Goal: Find specific page/section: Find specific page/section

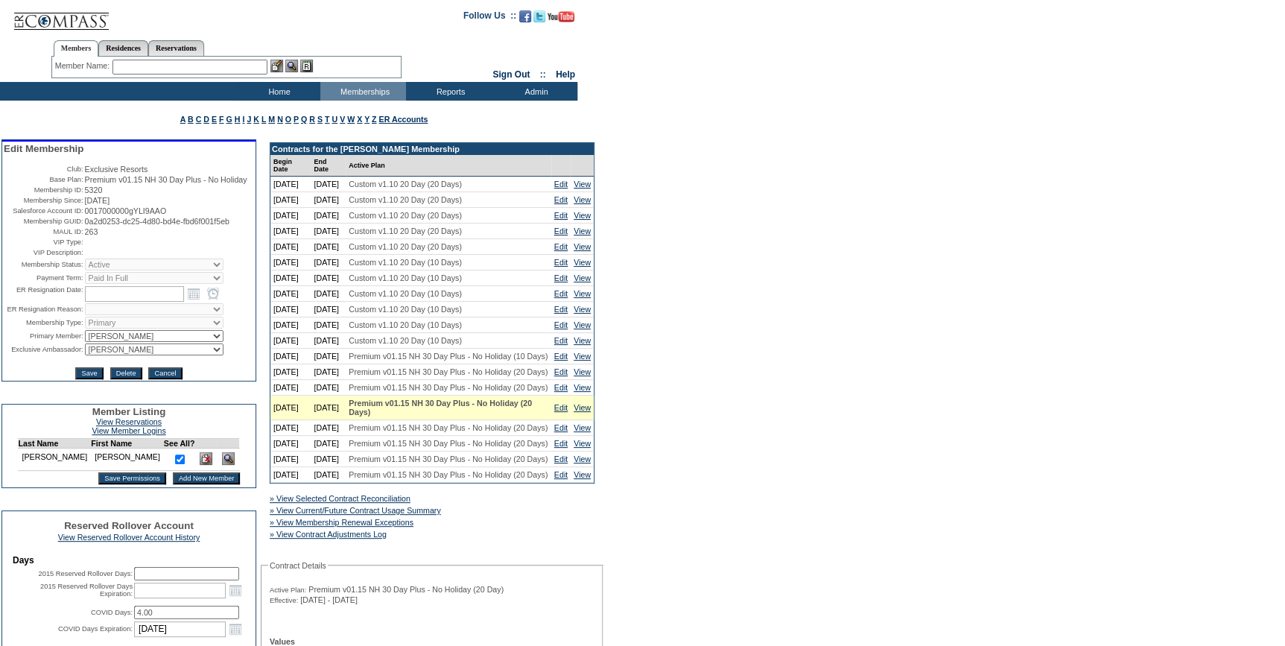
click at [222, 465] on img at bounding box center [228, 458] width 13 height 13
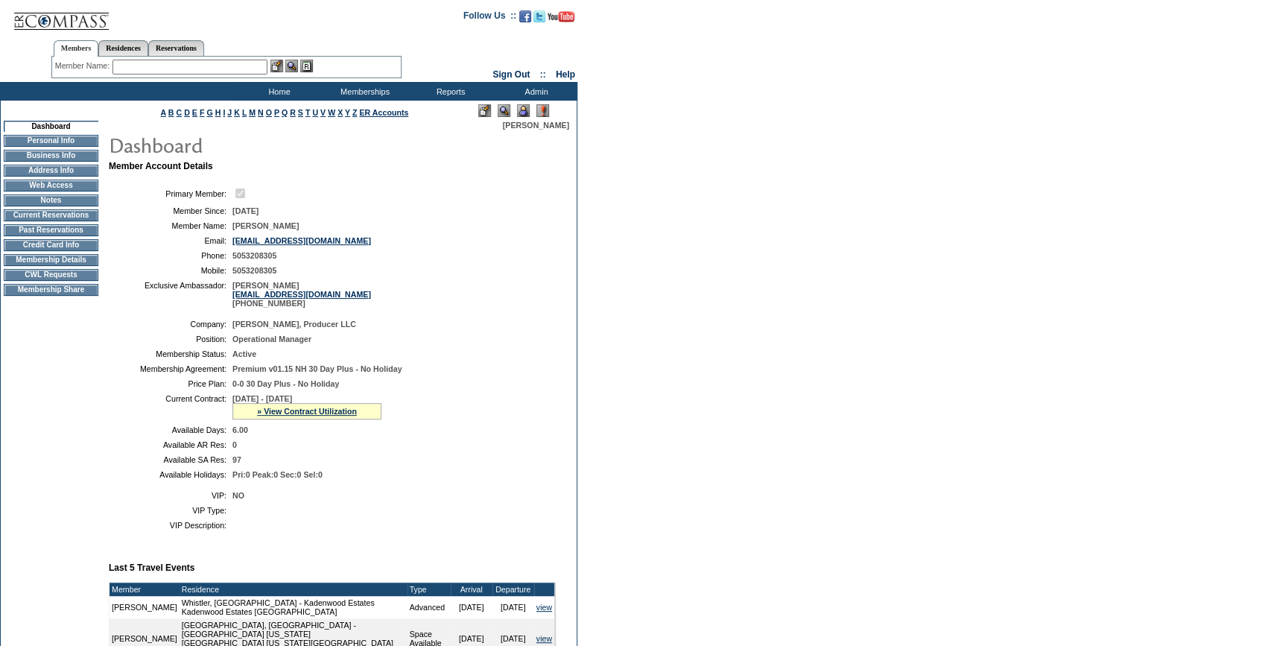
click at [25, 247] on td "Credit Card Info" at bounding box center [51, 245] width 95 height 12
